Goal: Task Accomplishment & Management: Use online tool/utility

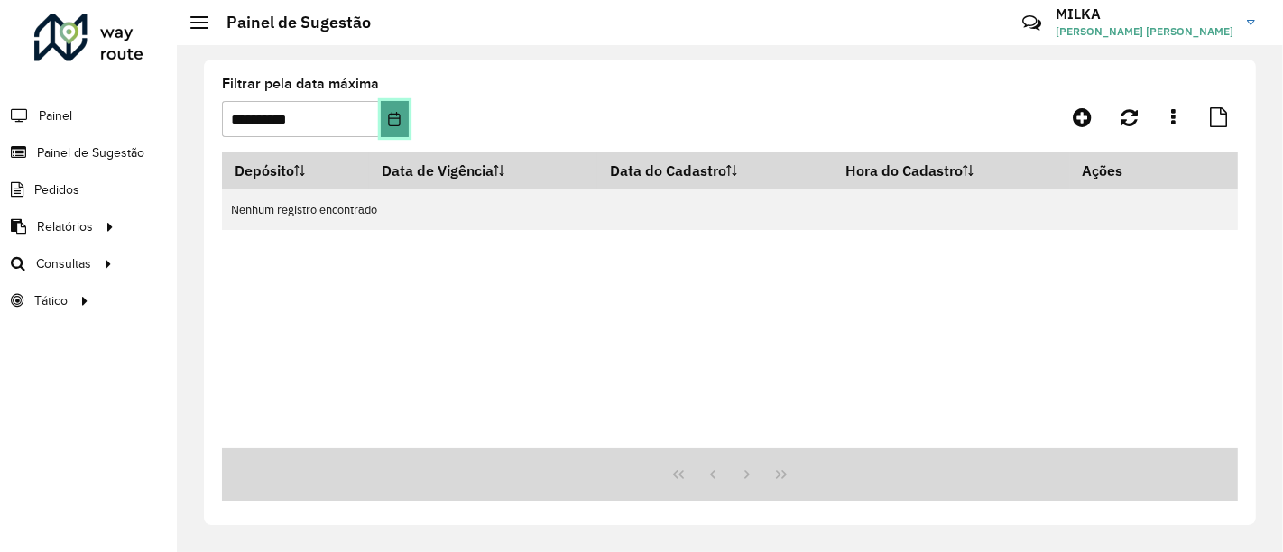
click at [393, 117] on icon "Choose Date" at bounding box center [394, 119] width 14 height 14
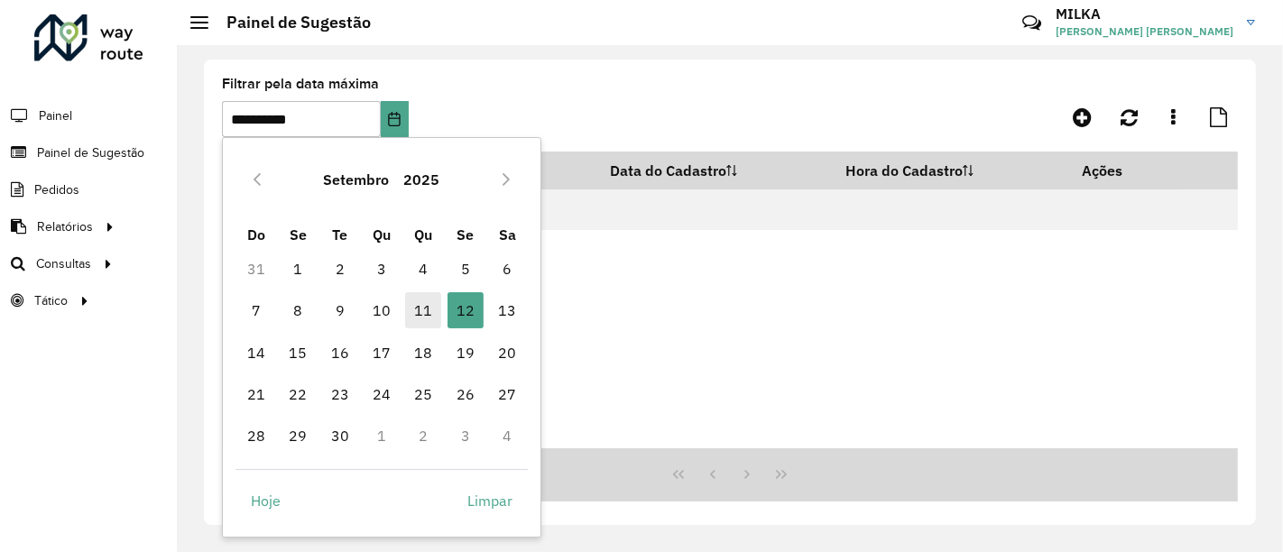
click at [427, 310] on span "11" at bounding box center [423, 310] width 36 height 36
type input "**********"
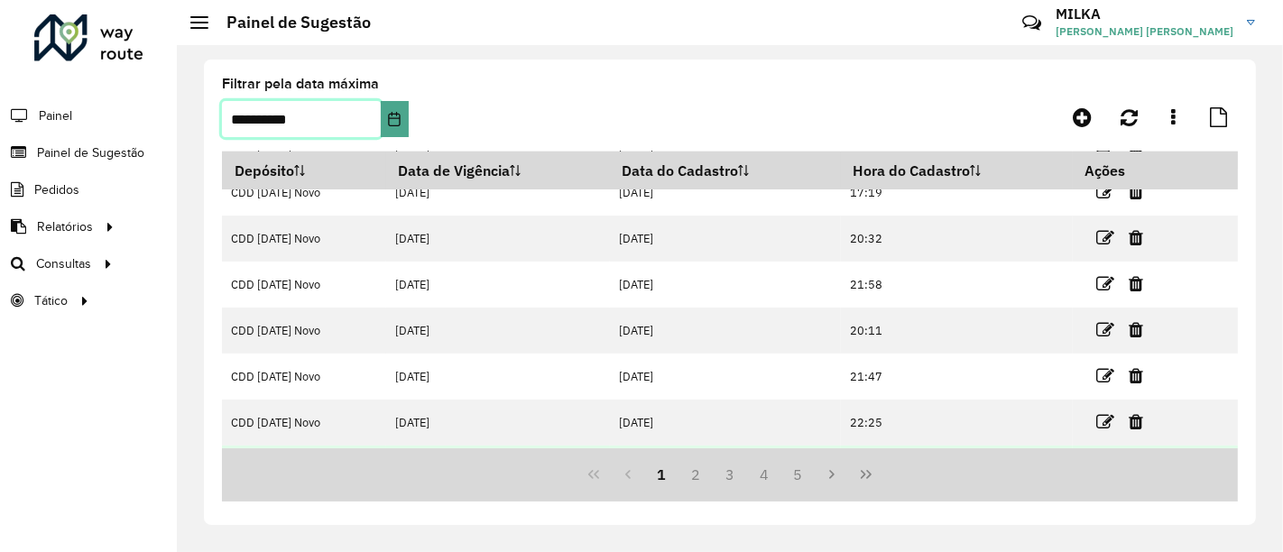
scroll to position [289, 0]
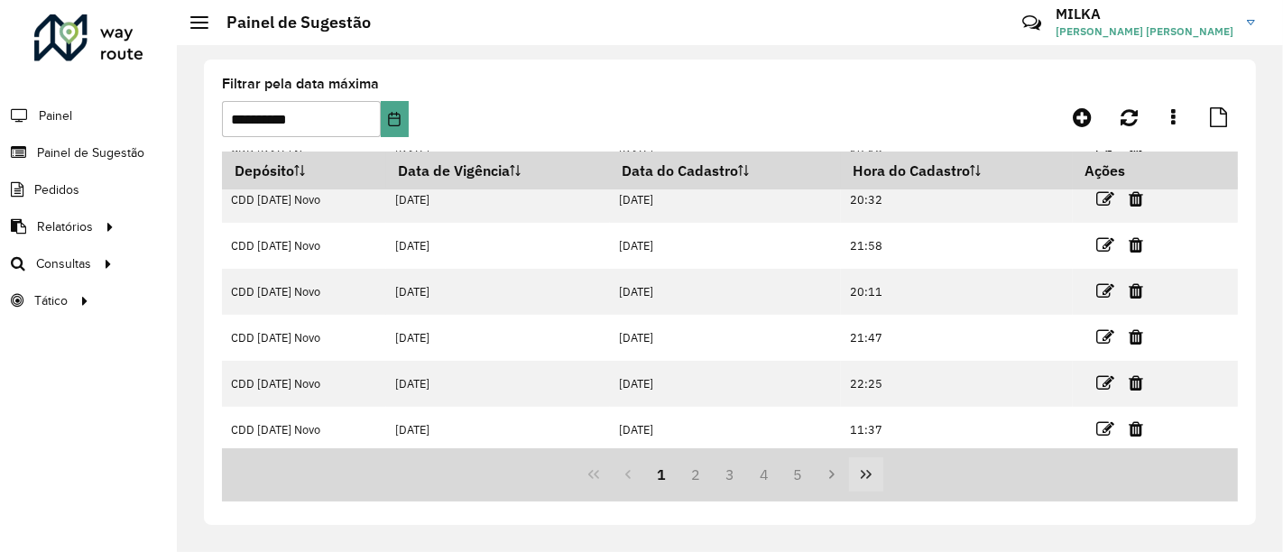
click at [861, 473] on icon "Last Page" at bounding box center [866, 474] width 11 height 9
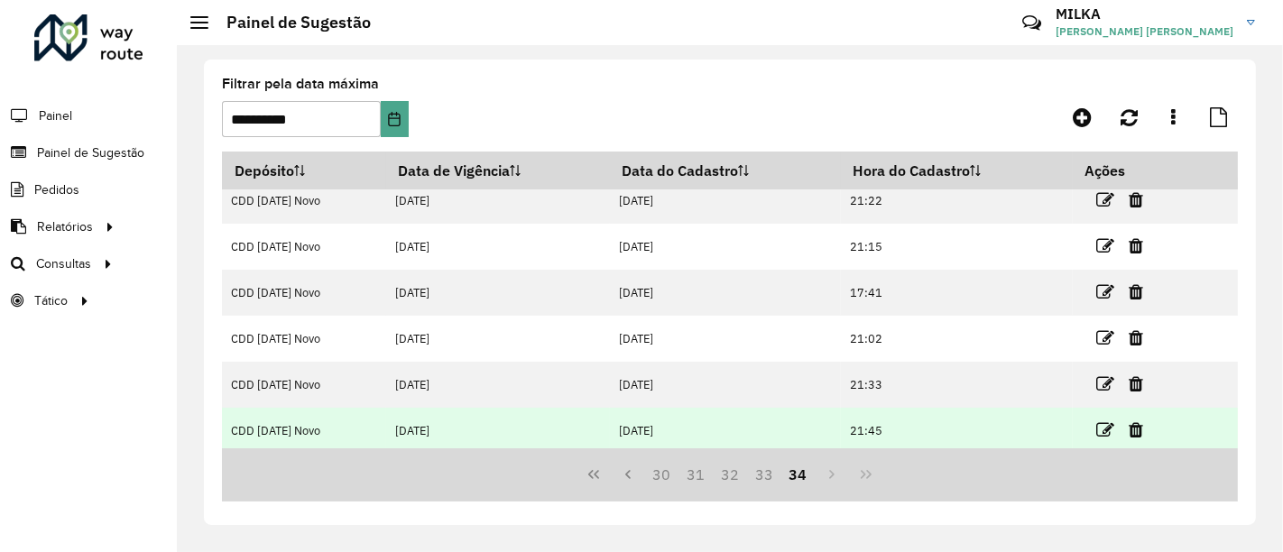
scroll to position [14, 0]
click at [1097, 424] on icon at bounding box center [1106, 428] width 18 height 18
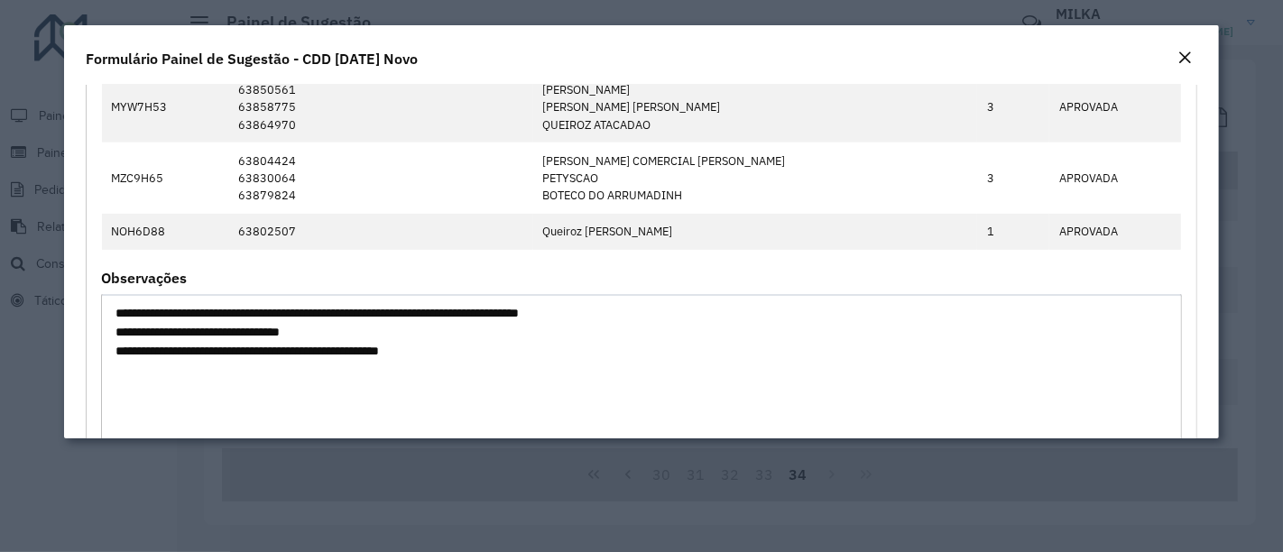
scroll to position [1003, 0]
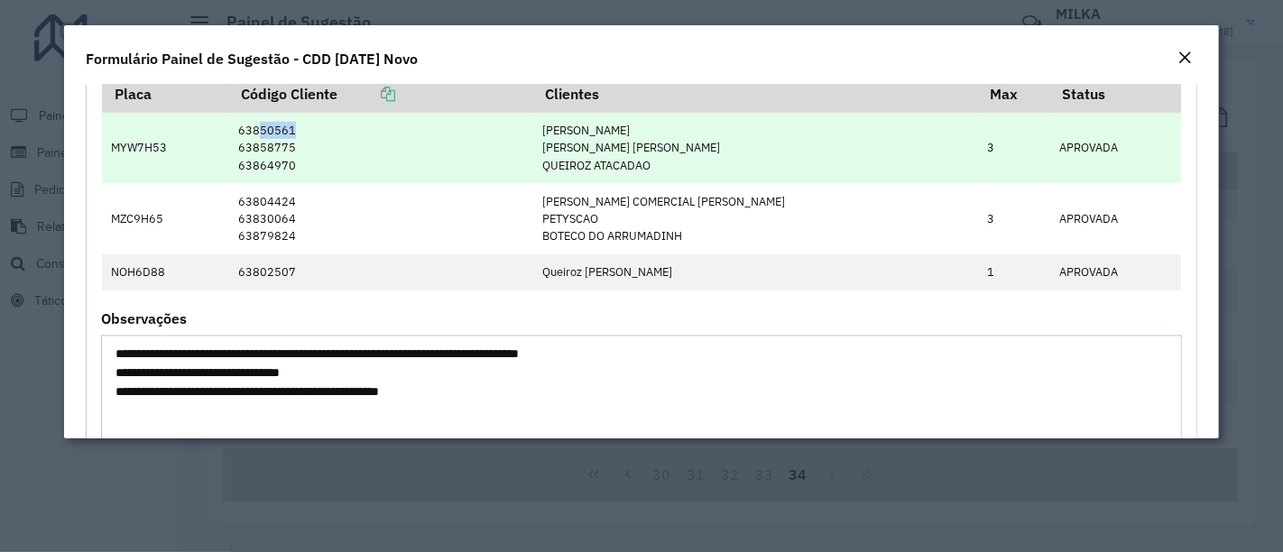
drag, startPoint x: 264, startPoint y: 127, endPoint x: 306, endPoint y: 125, distance: 42.5
click at [306, 125] on td "63850561 63858775 63864970" at bounding box center [381, 148] width 304 height 70
click at [274, 162] on td "63850561 63858775 63864970" at bounding box center [381, 148] width 304 height 70
drag, startPoint x: 264, startPoint y: 162, endPoint x: 299, endPoint y: 159, distance: 35.4
click at [299, 159] on td "63850561 63858775 63864970" at bounding box center [381, 148] width 304 height 70
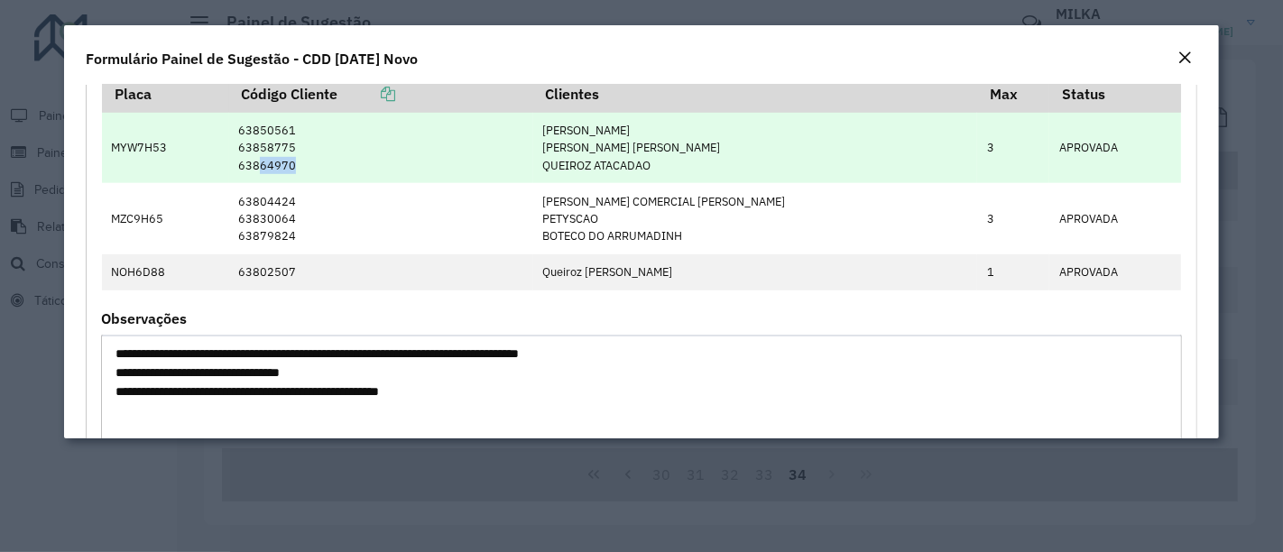
copy td "64970"
drag, startPoint x: 302, startPoint y: 162, endPoint x: 172, endPoint y: 144, distance: 131.3
click at [172, 144] on td "MYW7H53" at bounding box center [165, 148] width 127 height 70
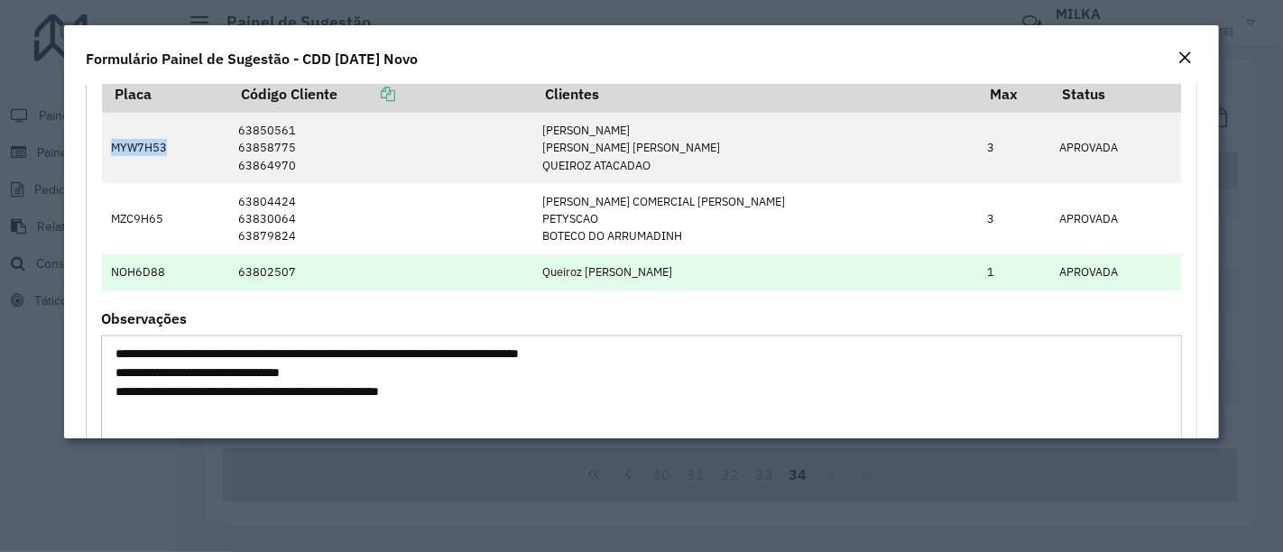
copy td "MYW7H53"
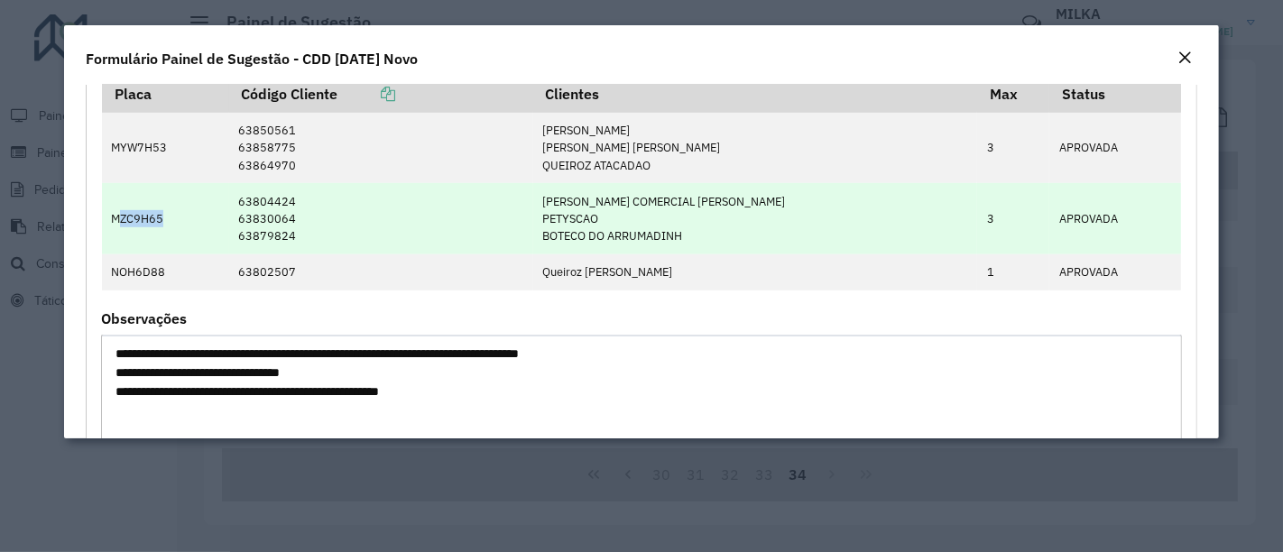
drag, startPoint x: 118, startPoint y: 218, endPoint x: 162, endPoint y: 220, distance: 43.4
click at [162, 220] on td "MZC9H65" at bounding box center [165, 218] width 127 height 71
click at [138, 220] on td "MZC9H65" at bounding box center [165, 218] width 127 height 71
drag, startPoint x: 111, startPoint y: 218, endPoint x: 164, endPoint y: 212, distance: 53.5
click at [164, 212] on td "MZC9H65" at bounding box center [165, 218] width 127 height 71
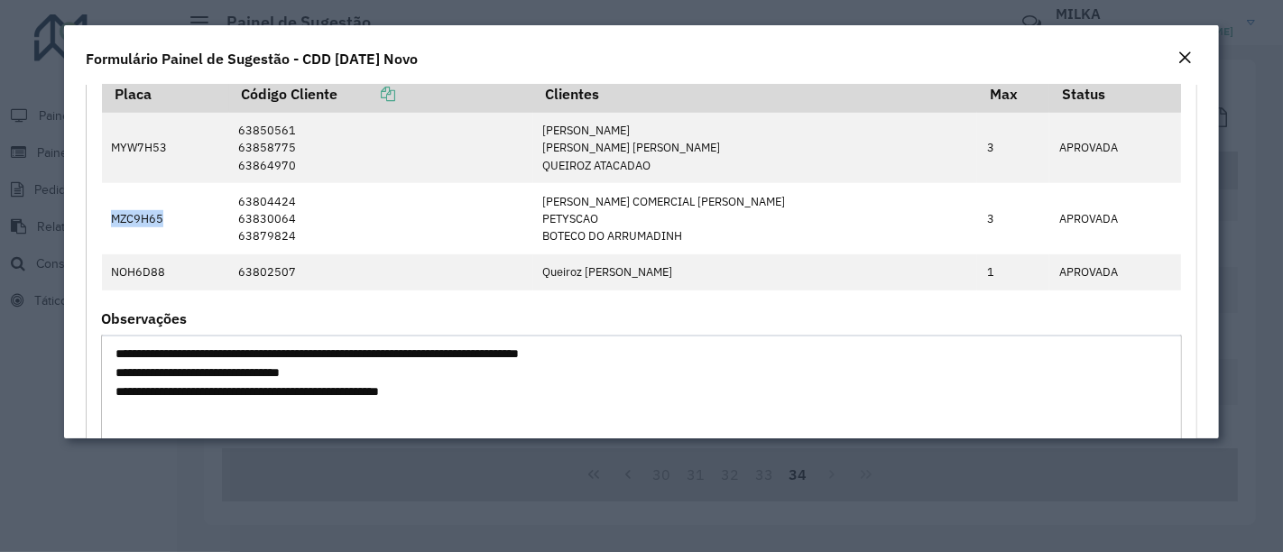
copy td "MZC9H65"
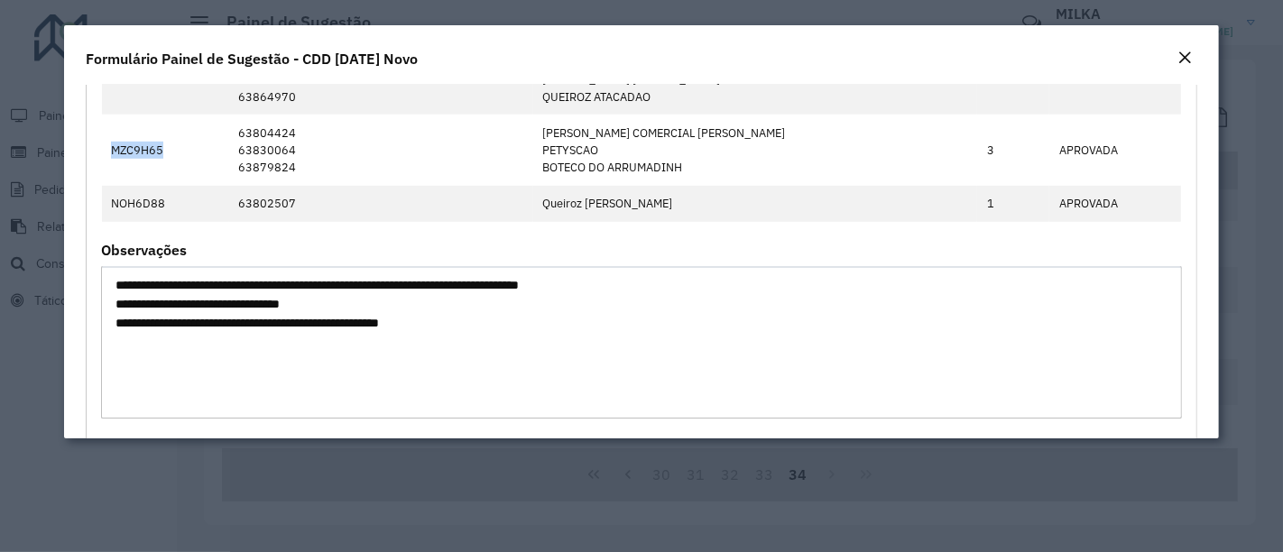
scroll to position [1103, 0]
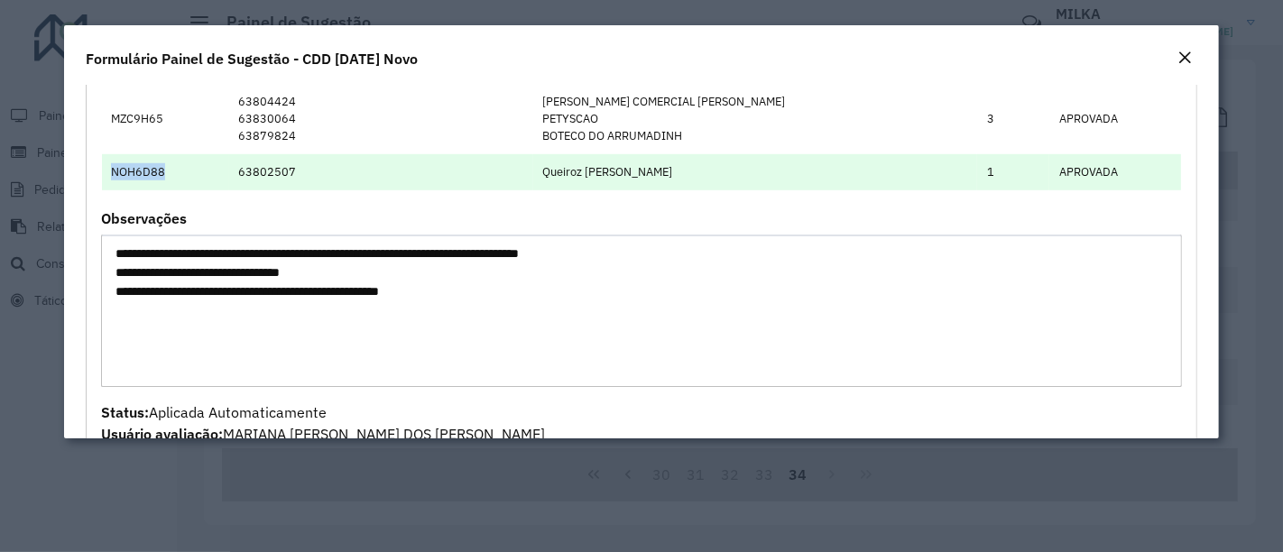
drag, startPoint x: 110, startPoint y: 163, endPoint x: 168, endPoint y: 162, distance: 57.8
click at [168, 162] on td "NOH6D88" at bounding box center [165, 172] width 127 height 36
copy td "NOH6D88"
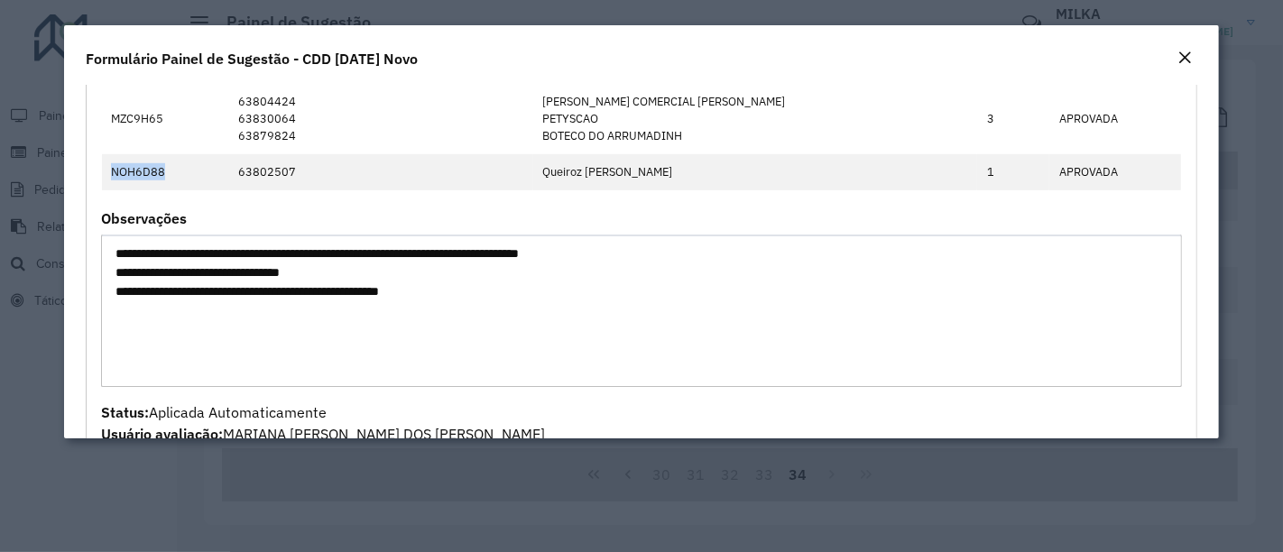
copy td "NOH6D88"
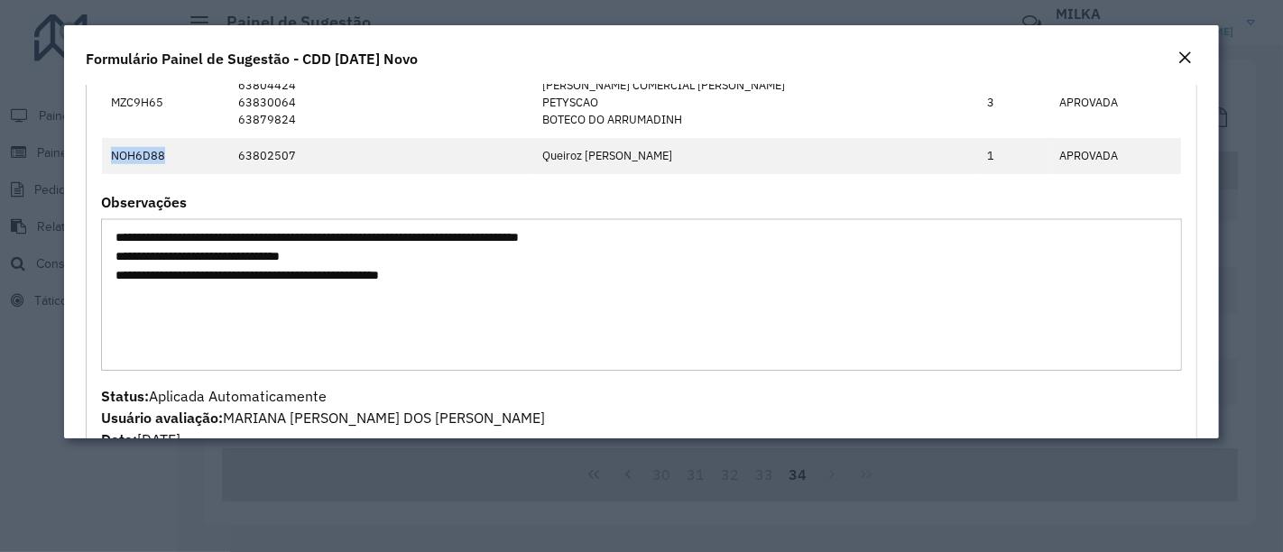
scroll to position [1003, 0]
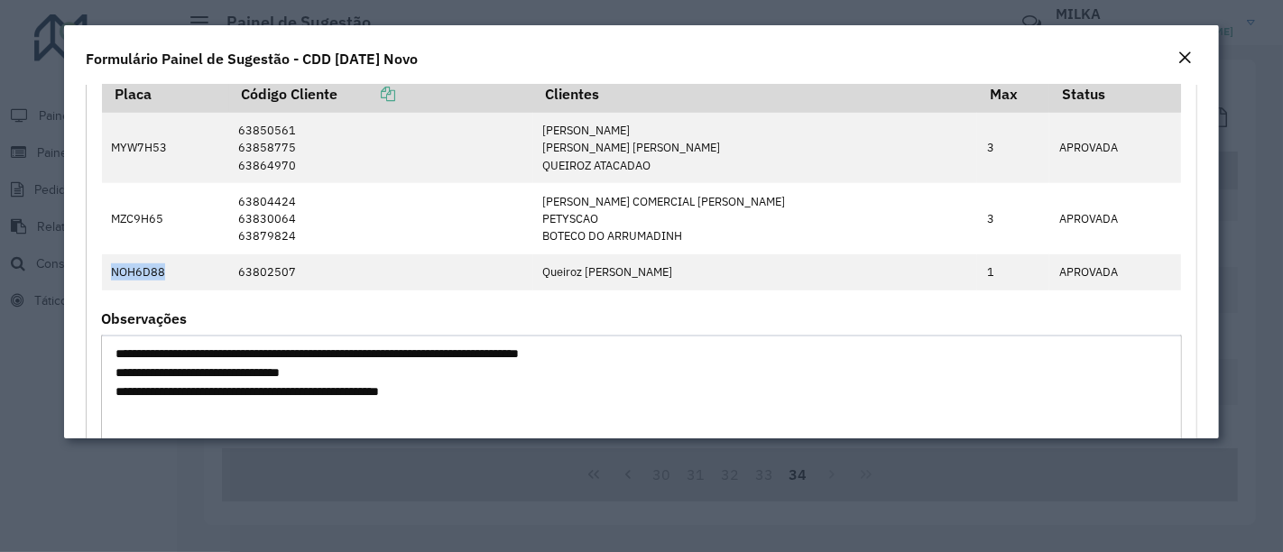
click at [1191, 55] on em "Close" at bounding box center [1185, 58] width 14 height 14
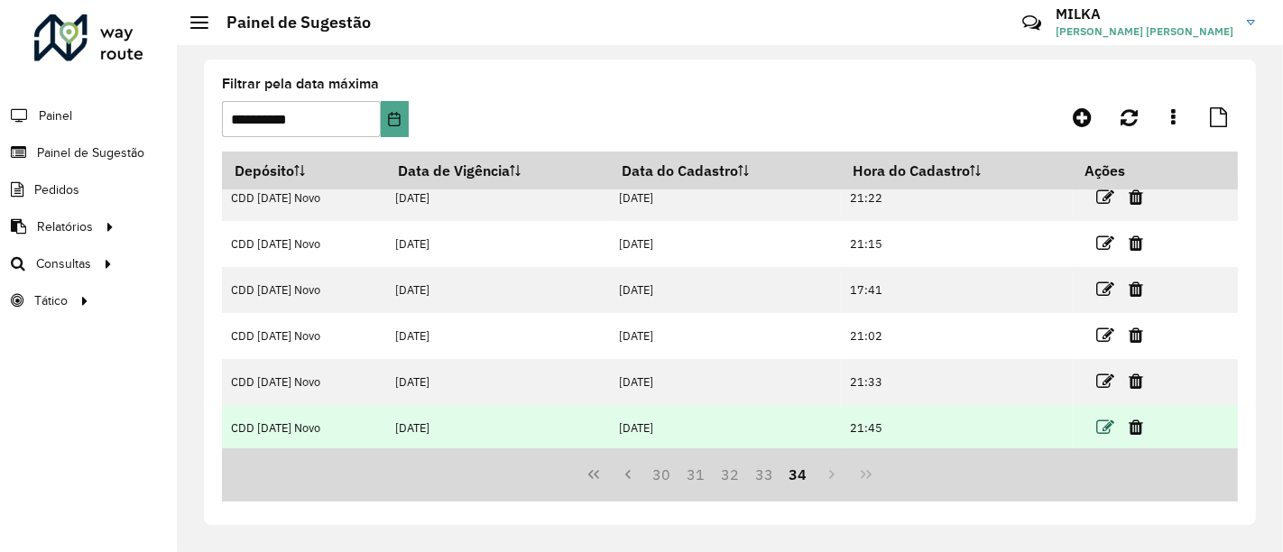
click at [1103, 421] on icon at bounding box center [1106, 428] width 18 height 18
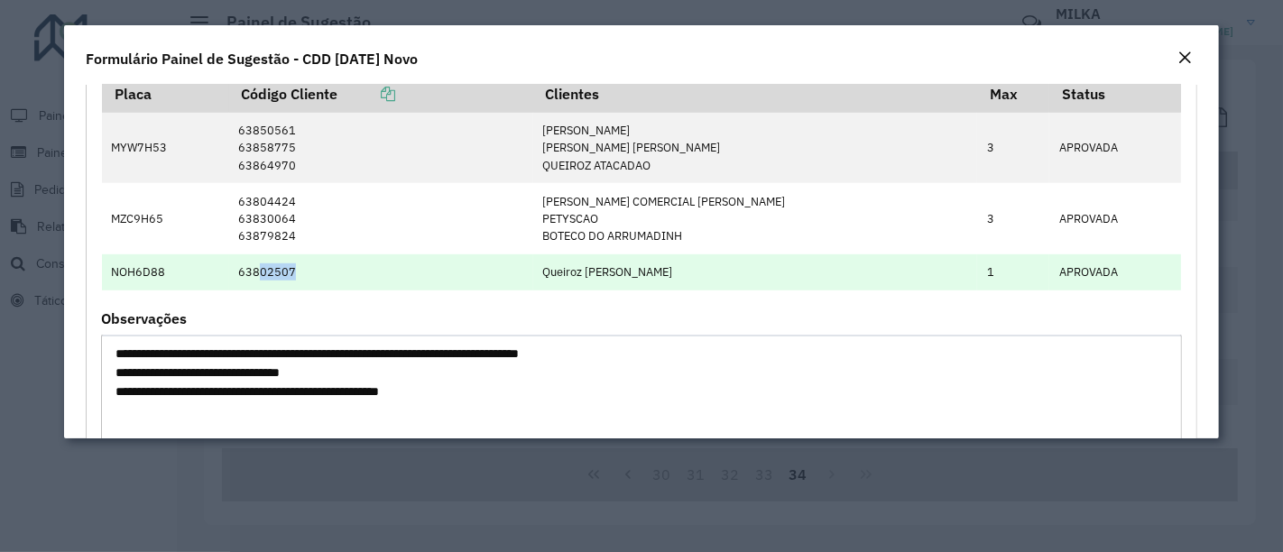
drag, startPoint x: 265, startPoint y: 269, endPoint x: 301, endPoint y: 267, distance: 36.1
click at [301, 267] on td "63802507" at bounding box center [381, 273] width 304 height 36
click at [278, 266] on td "63802507" at bounding box center [381, 273] width 304 height 36
click at [269, 269] on td "63802507" at bounding box center [381, 273] width 304 height 36
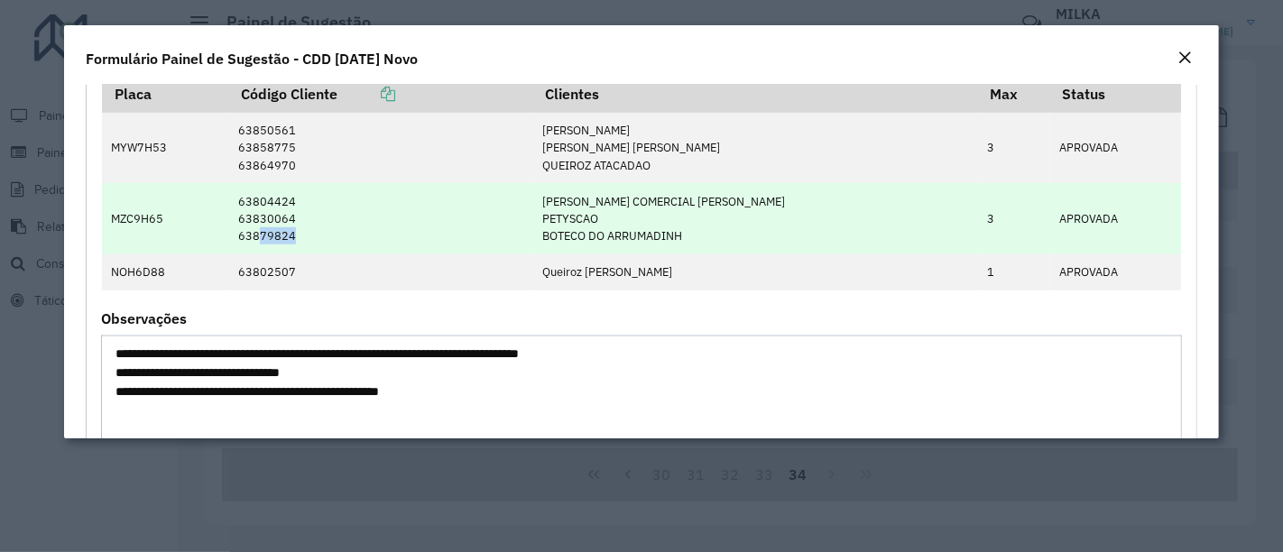
drag, startPoint x: 265, startPoint y: 232, endPoint x: 301, endPoint y: 227, distance: 36.4
click at [301, 227] on td "63804424 63830064 63879824" at bounding box center [381, 218] width 304 height 71
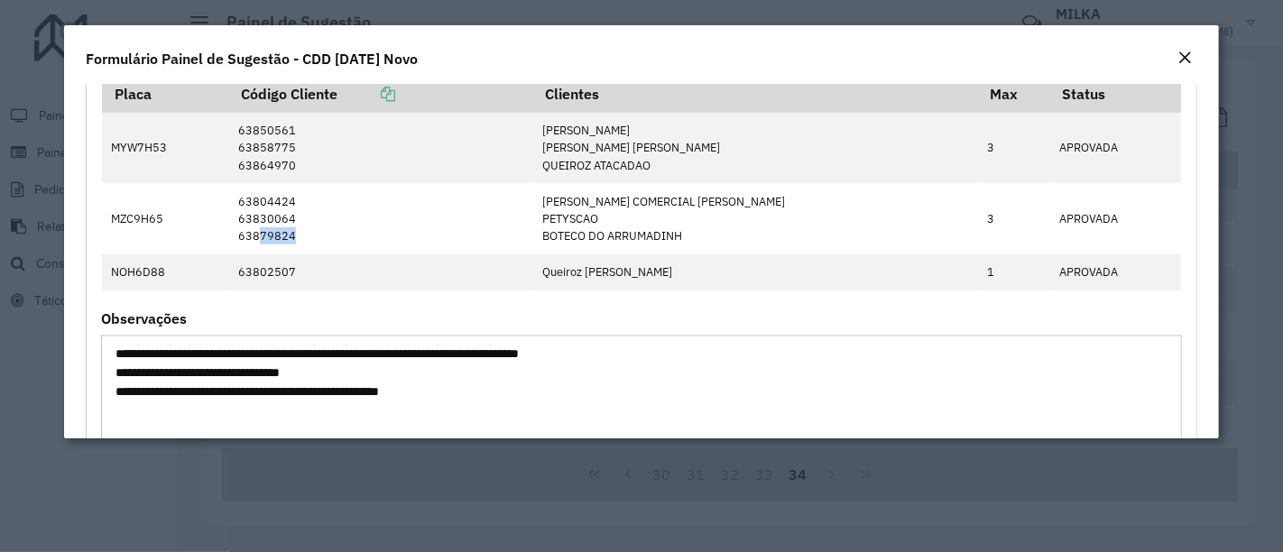
copy td "79824"
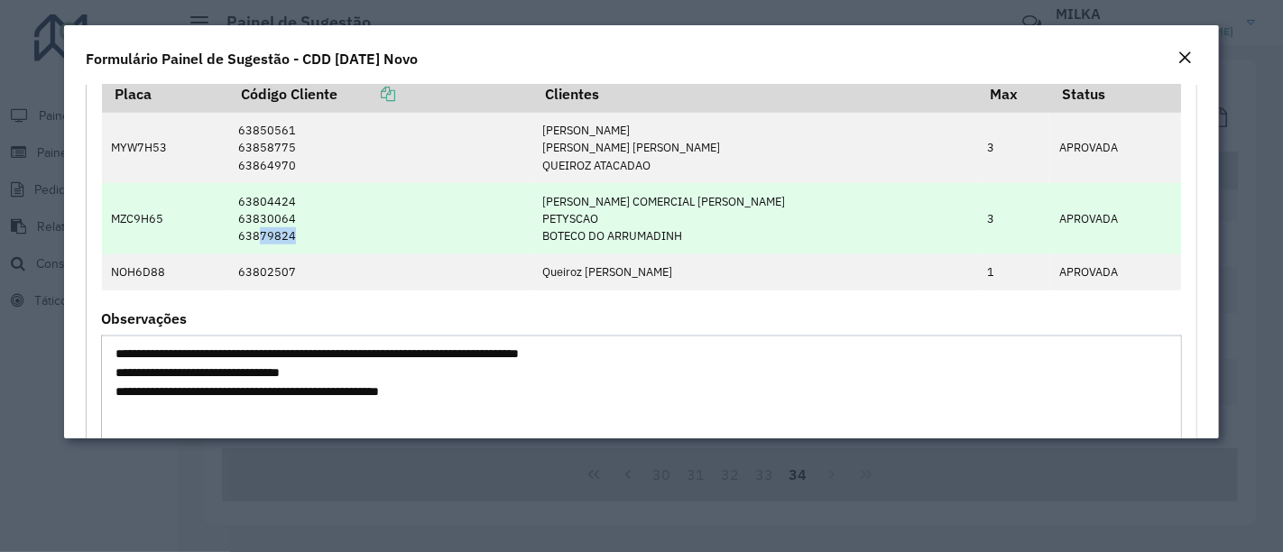
copy td "79824"
drag, startPoint x: 108, startPoint y: 216, endPoint x: 181, endPoint y: 213, distance: 73.2
click at [181, 213] on td "MZC9H65" at bounding box center [165, 218] width 127 height 71
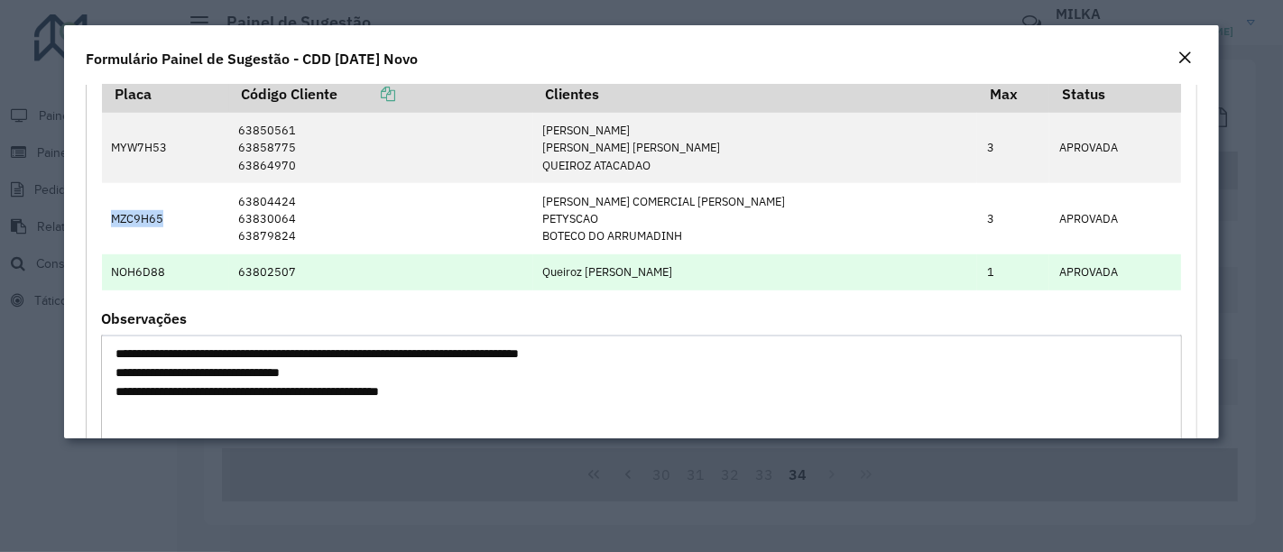
copy td "MZC9H65"
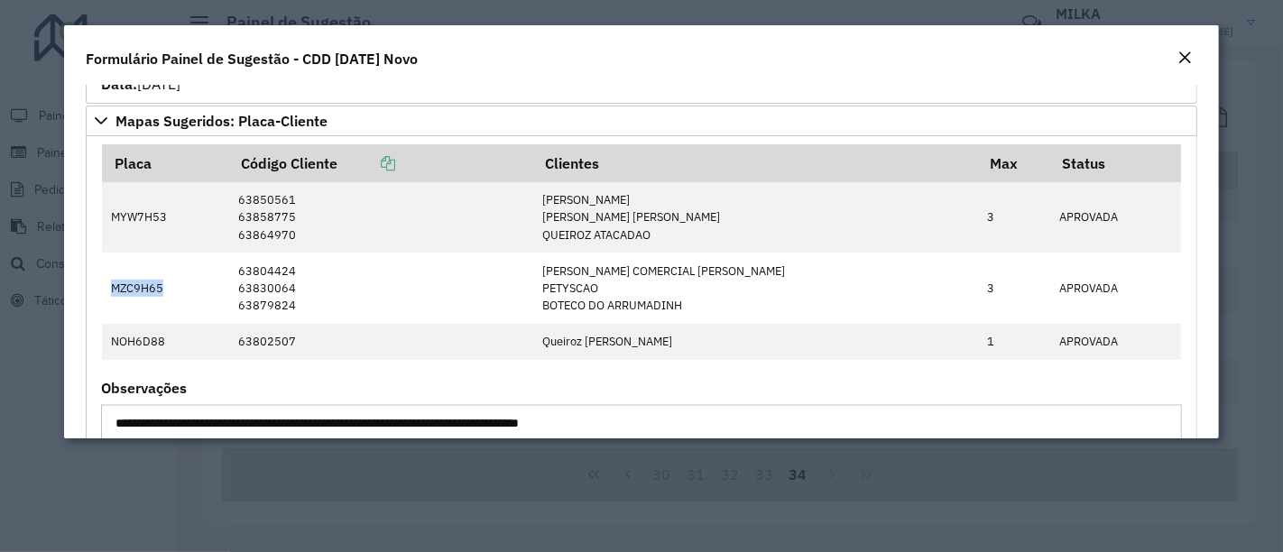
scroll to position [903, 0]
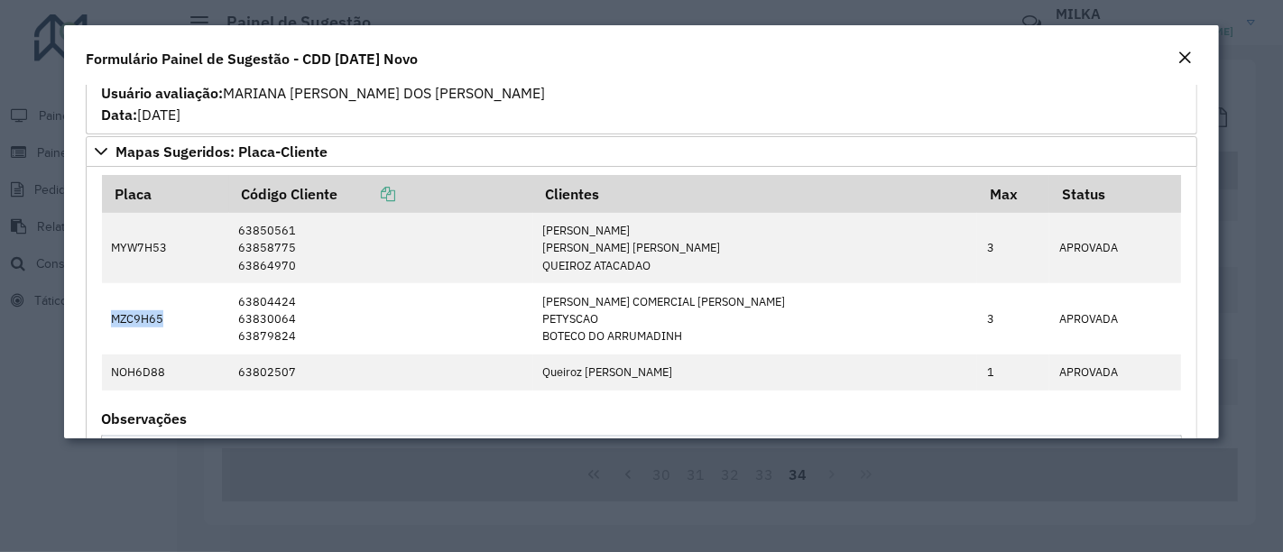
click at [1184, 55] on em "Close" at bounding box center [1185, 58] width 14 height 14
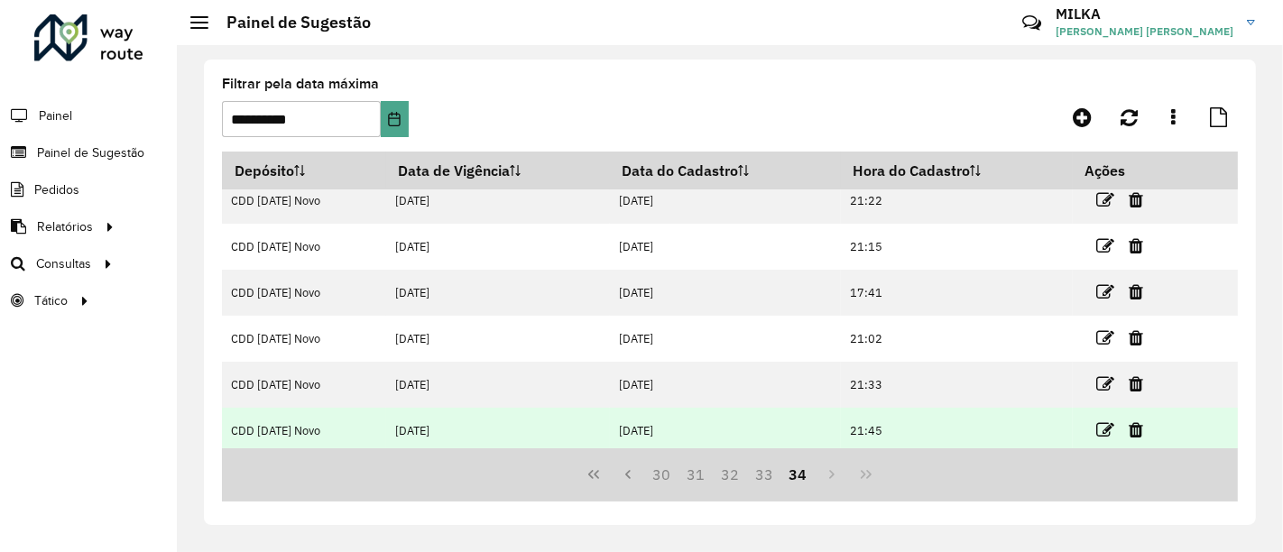
scroll to position [14, 0]
click at [1101, 425] on icon at bounding box center [1106, 428] width 18 height 18
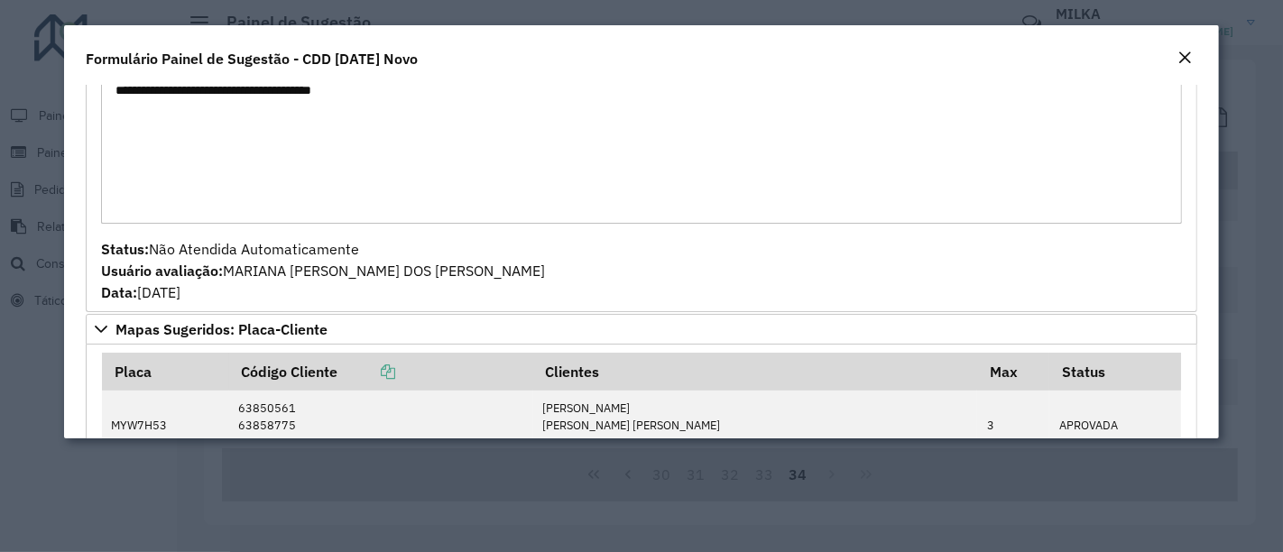
scroll to position [524, 0]
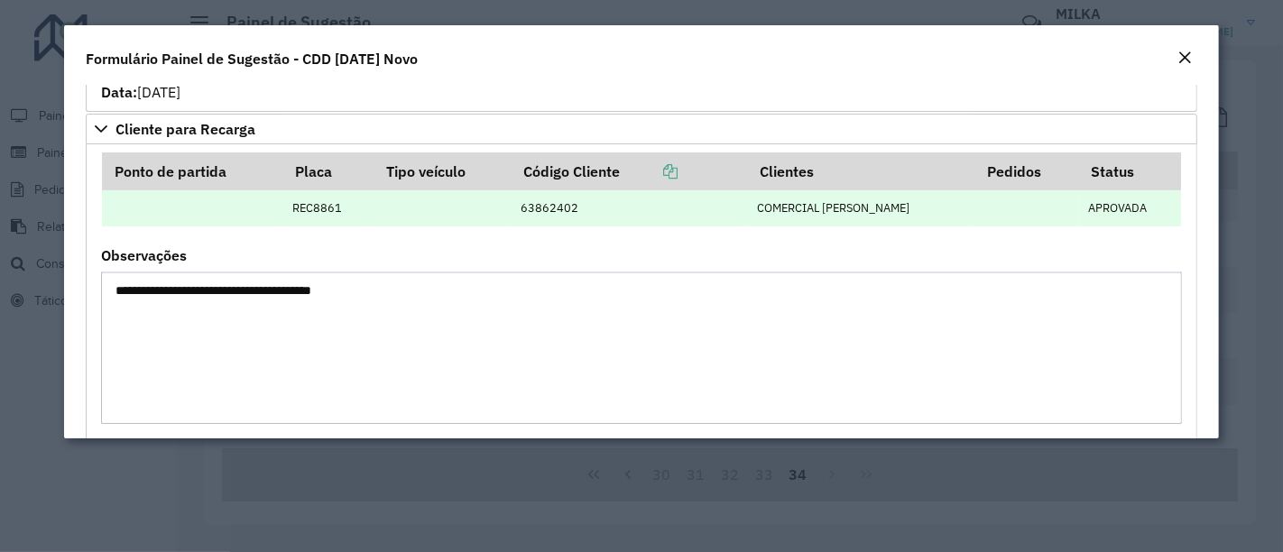
click at [563, 206] on td "63862402" at bounding box center [630, 208] width 236 height 36
drag, startPoint x: 559, startPoint y: 208, endPoint x: 597, endPoint y: 206, distance: 38.0
click at [597, 206] on td "63862402" at bounding box center [630, 208] width 236 height 36
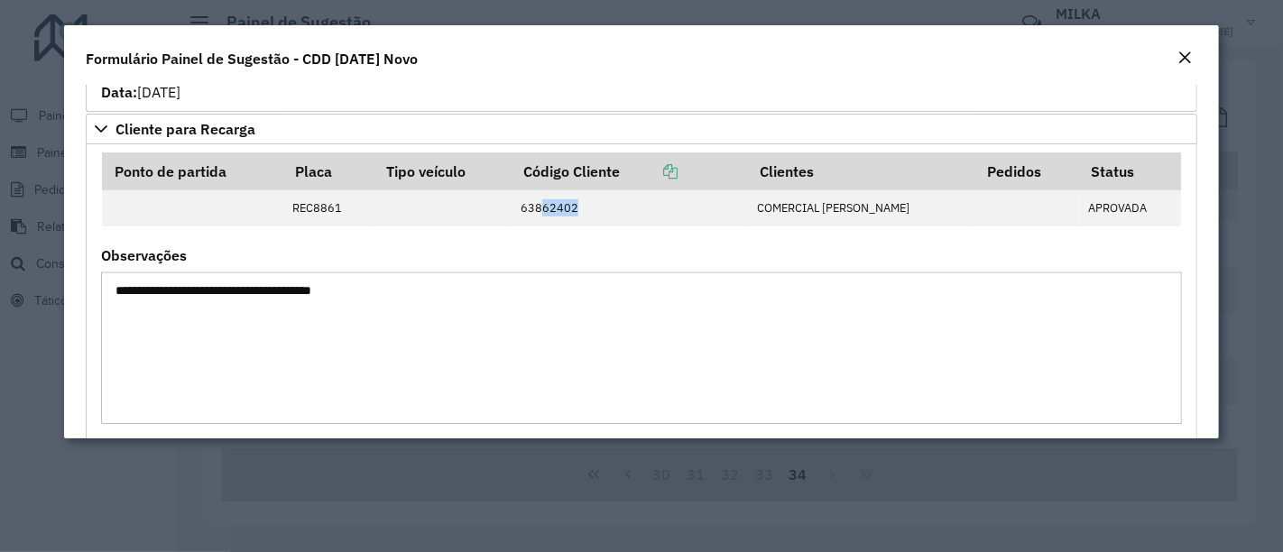
copy td "62402"
click at [833, 344] on textarea "**********" at bounding box center [641, 348] width 1081 height 153
click at [1181, 55] on em "Close" at bounding box center [1185, 58] width 14 height 14
